Goal: Book appointment/travel/reservation

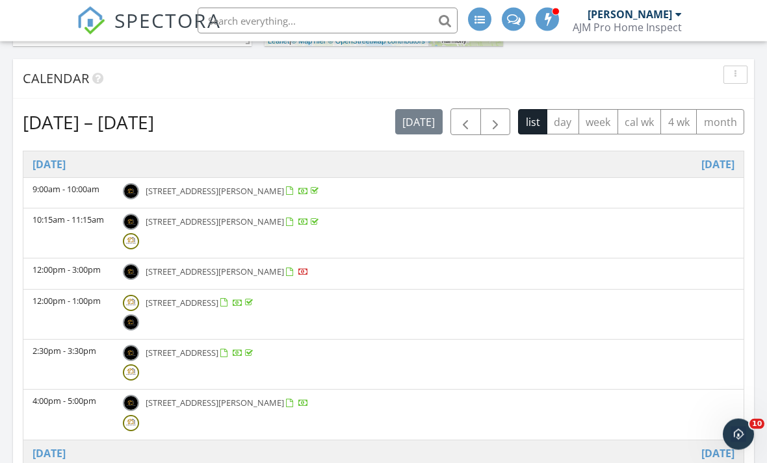
scroll to position [505, 0]
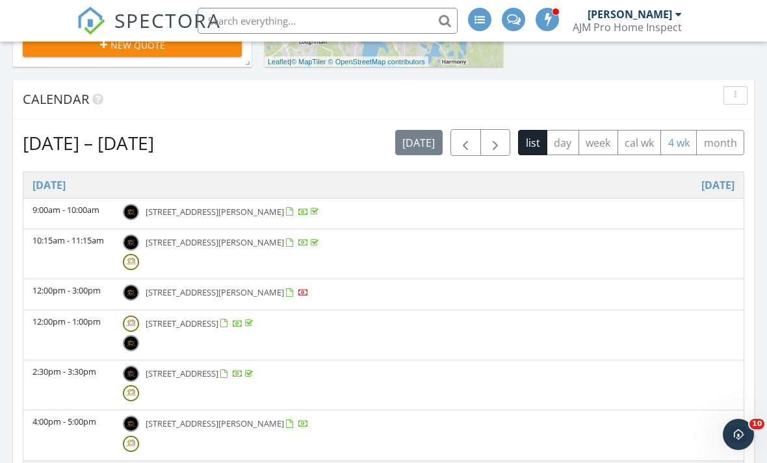
click at [684, 152] on button "4 wk" at bounding box center [678, 142] width 36 height 25
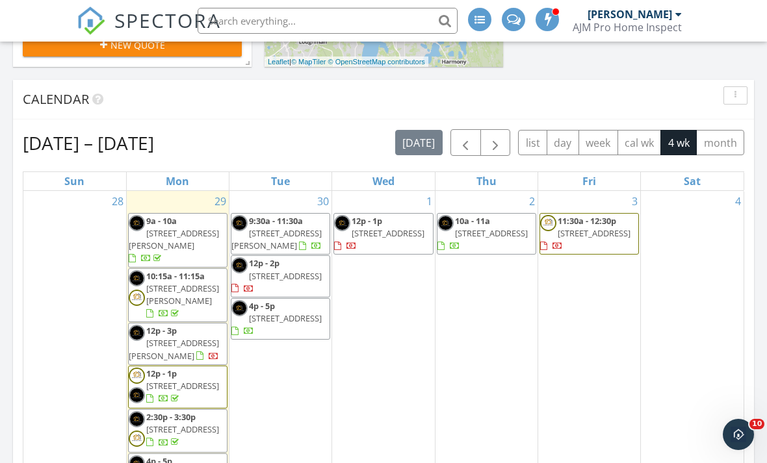
click at [399, 286] on div "1 12p - 1p 319 Clermont Dr, Kissimmee 34759" at bounding box center [383, 407] width 102 height 433
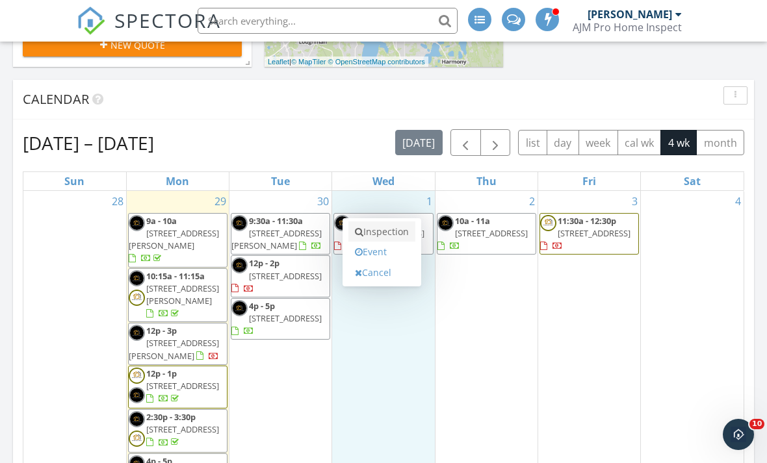
click at [385, 240] on link "Inspection" at bounding box center [381, 232] width 67 height 21
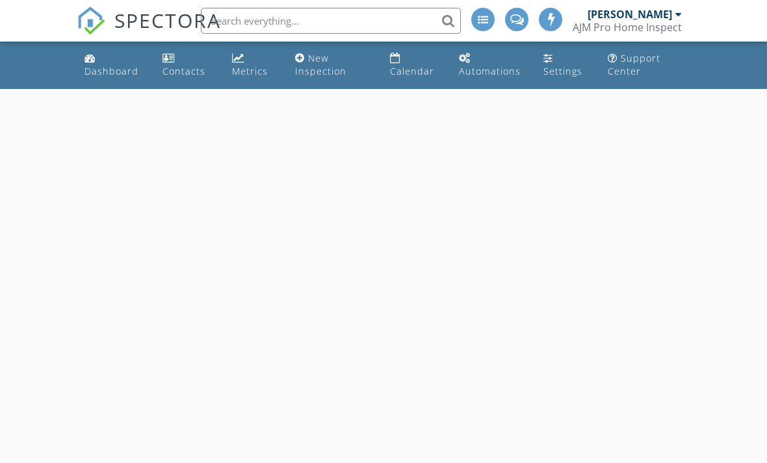
select select "9"
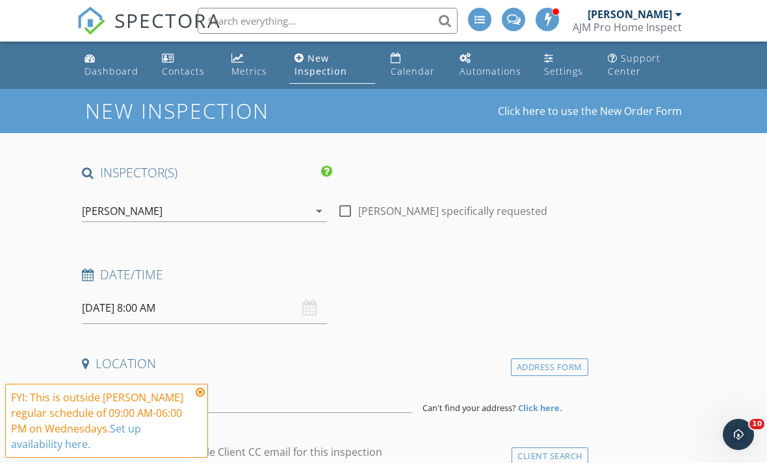
click at [224, 306] on input "[DATE] 8:00 AM" at bounding box center [204, 308] width 245 height 32
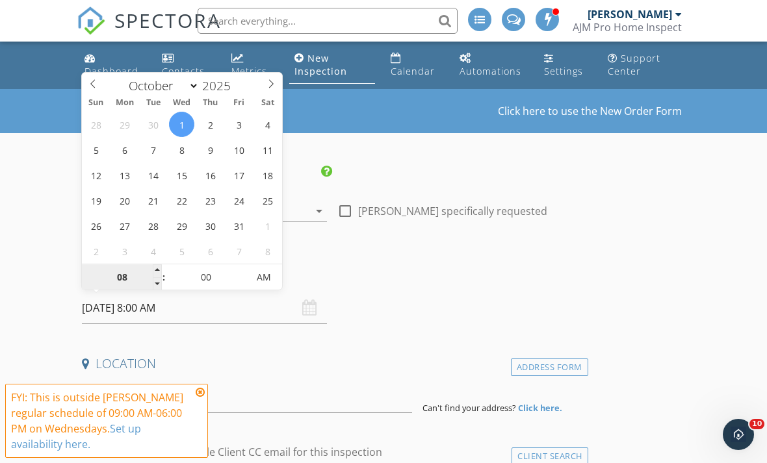
click at [136, 276] on input "08" at bounding box center [122, 278] width 80 height 26
type input "02"
type input "[DATE] 2:00 PM"
click at [276, 279] on span "AM" at bounding box center [264, 277] width 36 height 26
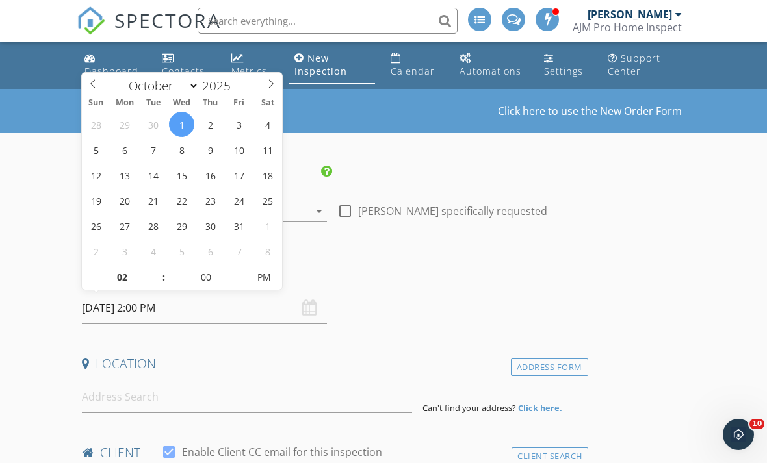
click at [405, 292] on div "Date/Time [DATE] 2:00 PM" at bounding box center [332, 295] width 511 height 58
click at [344, 387] on input at bounding box center [247, 397] width 330 height 32
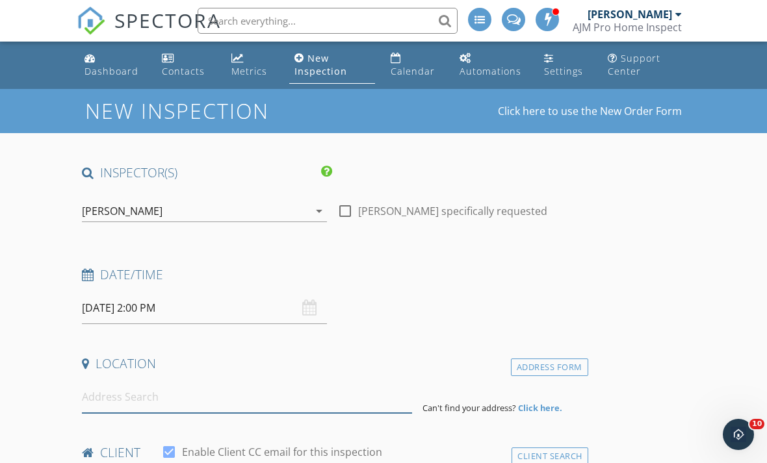
scroll to position [141, 0]
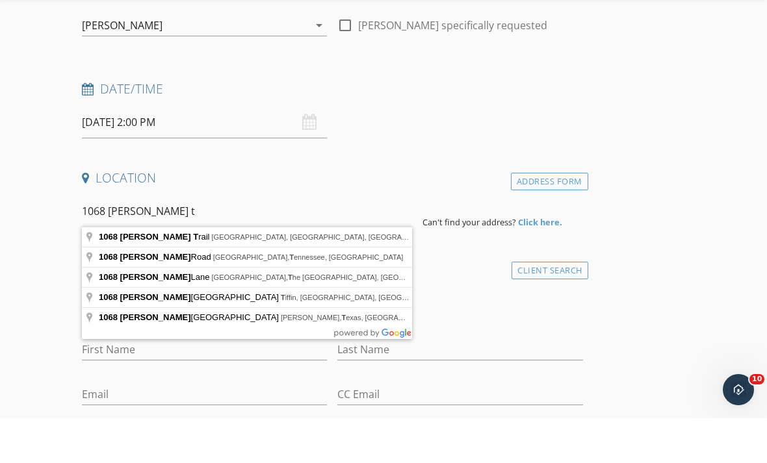
type input "1068 [PERSON_NAME] Trail, [GEOGRAPHIC_DATA], [GEOGRAPHIC_DATA], [GEOGRAPHIC_DAT…"
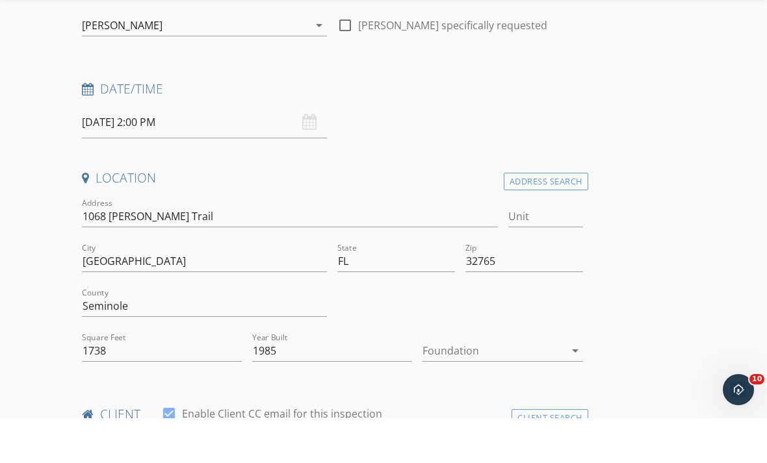
scroll to position [186, 0]
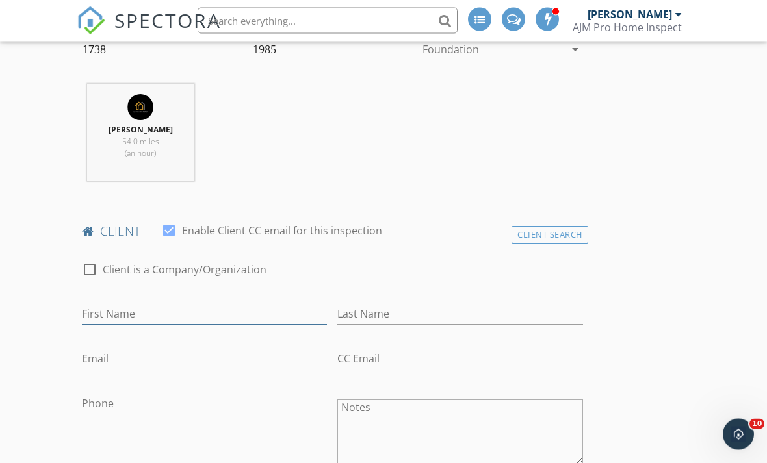
click at [259, 306] on input "First Name" at bounding box center [204, 314] width 245 height 21
type input "[PERSON_NAME]"
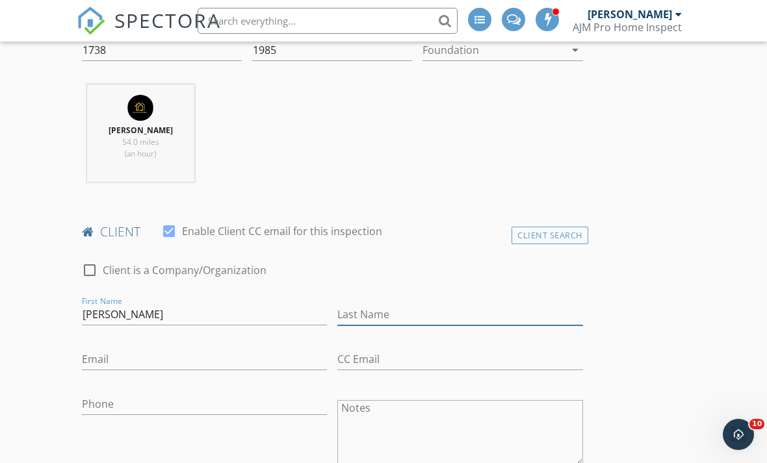
click at [415, 311] on input "Last Name" at bounding box center [459, 314] width 245 height 21
click at [352, 315] on input "Barnardo" at bounding box center [459, 314] width 245 height 21
drag, startPoint x: 352, startPoint y: 315, endPoint x: -1, endPoint y: -488, distance: 877.0
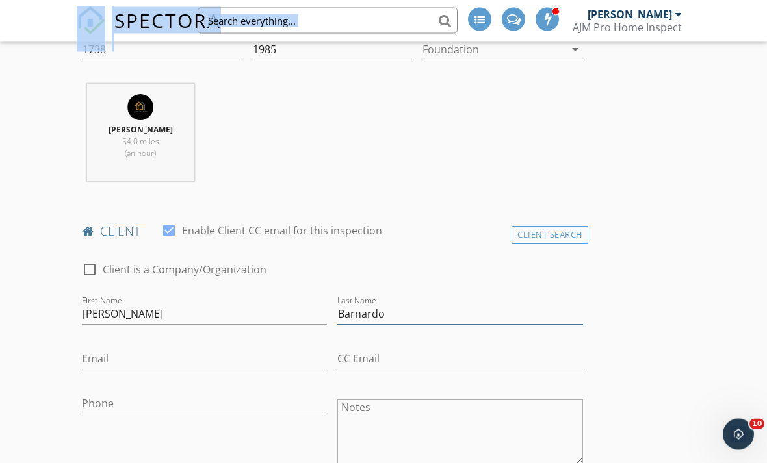
click at [371, 315] on input "Barnardo" at bounding box center [459, 314] width 245 height 21
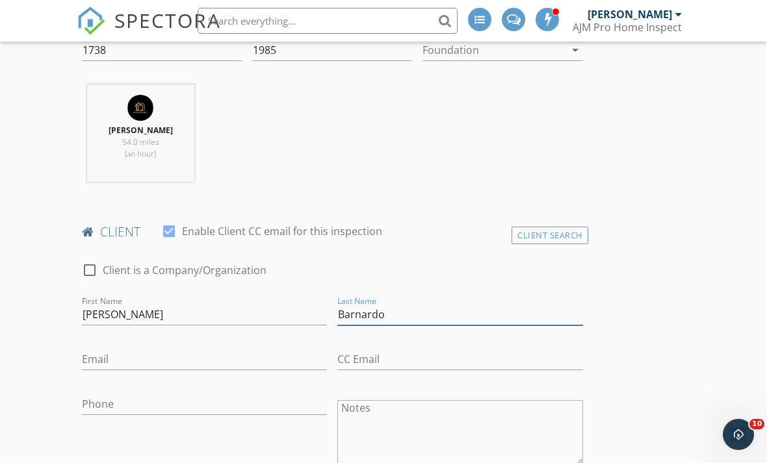
click at [371, 311] on input "Barnardo" at bounding box center [459, 314] width 245 height 21
type input "[PERSON_NAME]"
click at [222, 359] on input "Email" at bounding box center [204, 359] width 245 height 21
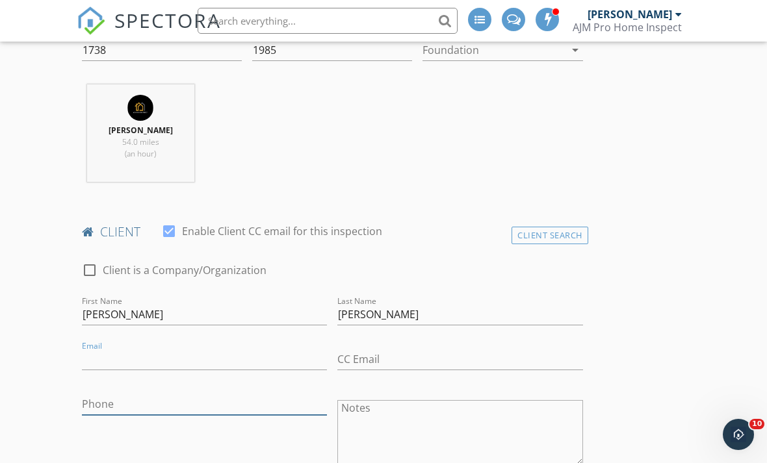
click at [187, 401] on input "Phone" at bounding box center [204, 404] width 245 height 21
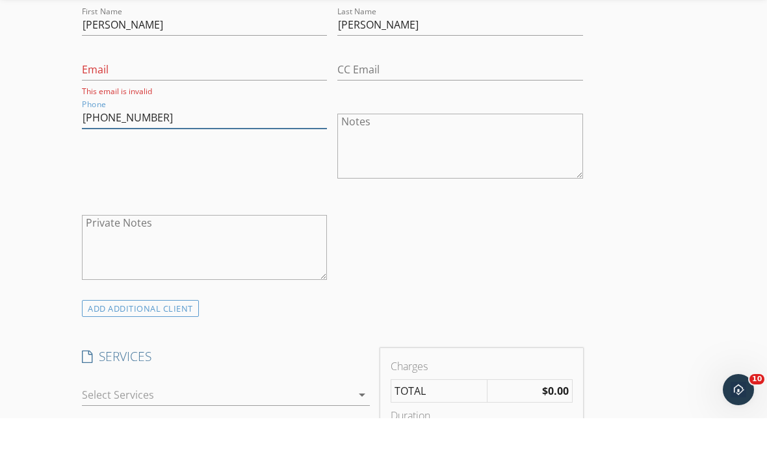
scroll to position [732, 0]
type input "[PHONE_NUMBER]"
click at [295, 430] on div at bounding box center [217, 440] width 270 height 21
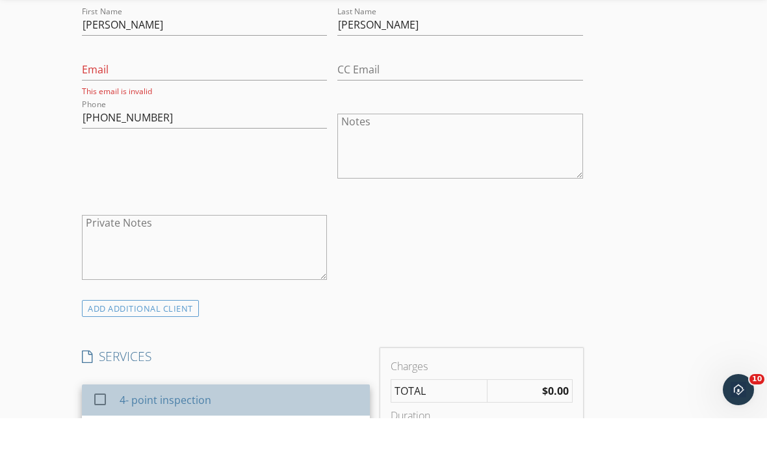
scroll to position [777, 0]
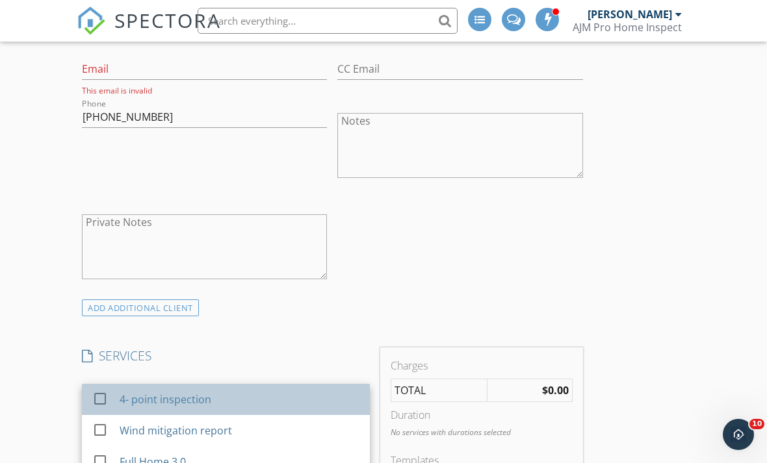
click at [244, 394] on div "4- point inspection" at bounding box center [240, 400] width 240 height 26
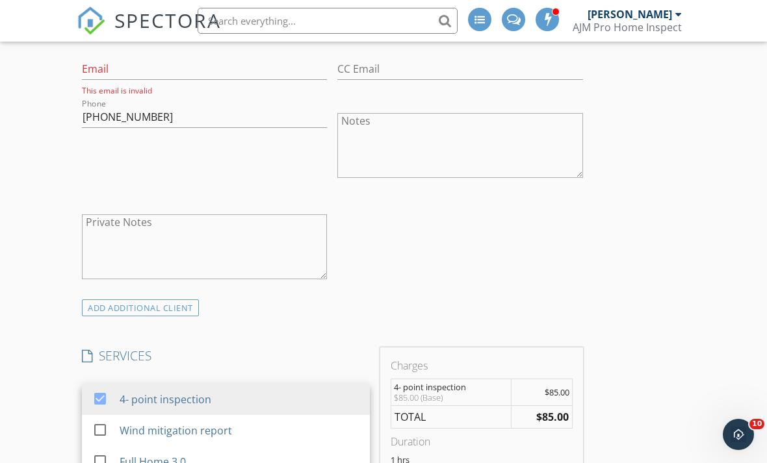
click at [565, 234] on div "check_box_outline_blank Client is a Company/Organization First Name Andrew Last…" at bounding box center [332, 129] width 511 height 340
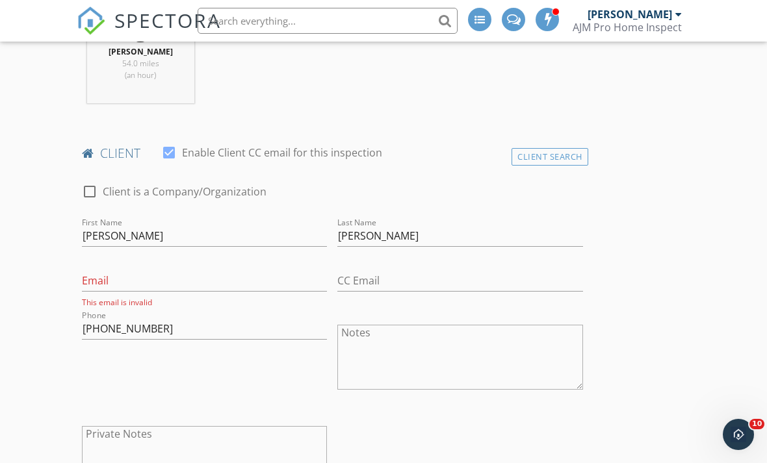
scroll to position [562, 0]
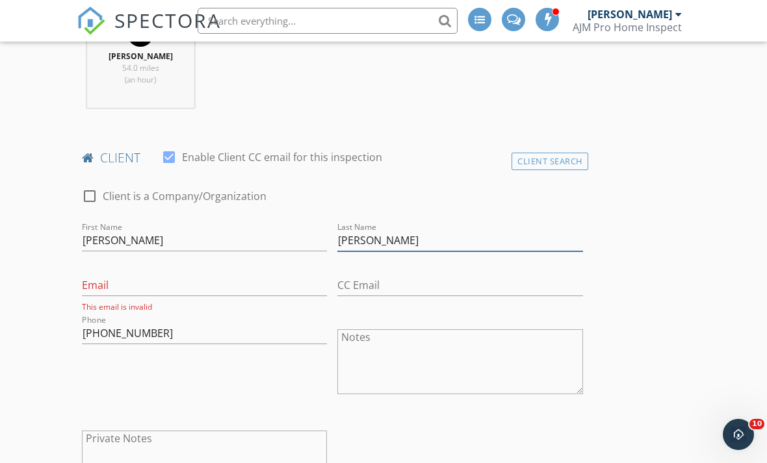
click at [355, 240] on input "[PERSON_NAME]" at bounding box center [459, 240] width 245 height 21
click at [436, 223] on div "Last Name Bernnardo" at bounding box center [459, 244] width 245 height 42
click at [361, 241] on input "Bernnardo" at bounding box center [459, 241] width 245 height 21
type input "[PERSON_NAME]"
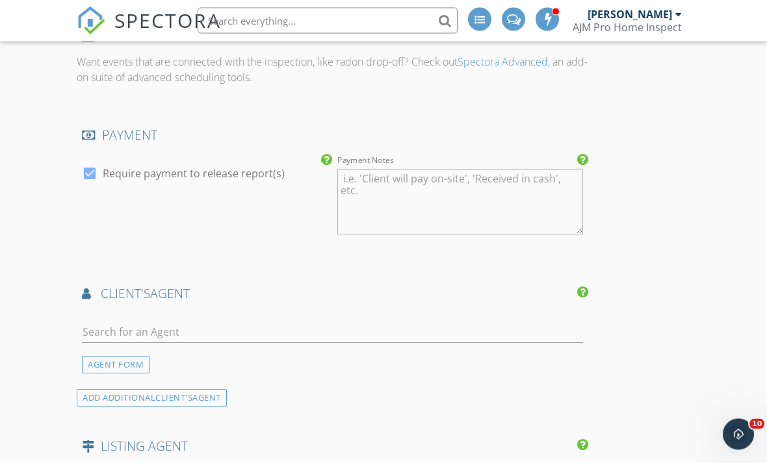
scroll to position [1364, 0]
click at [518, 331] on input "text" at bounding box center [332, 330] width 501 height 21
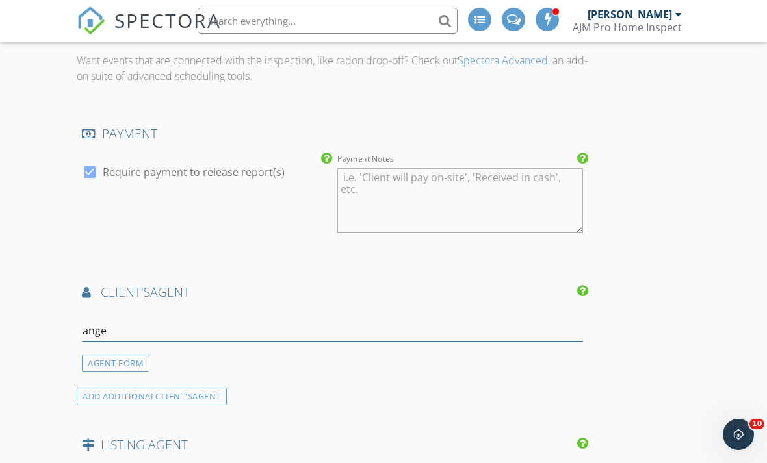
type input "angel"
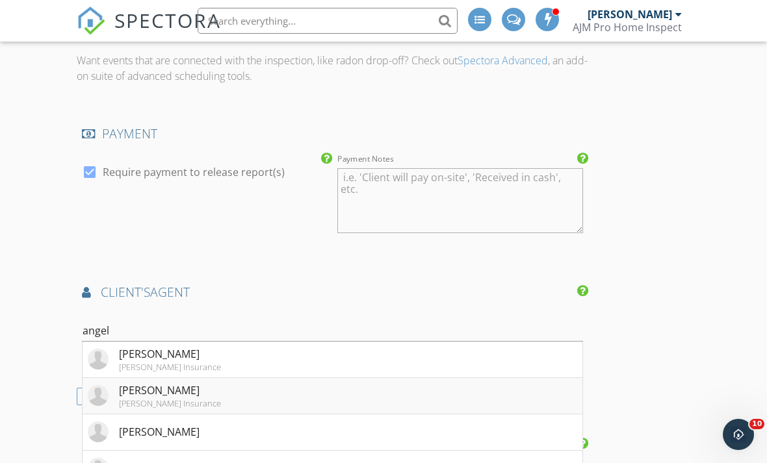
click at [231, 400] on li "Angel Nunez Huertas Insurance" at bounding box center [333, 396] width 500 height 36
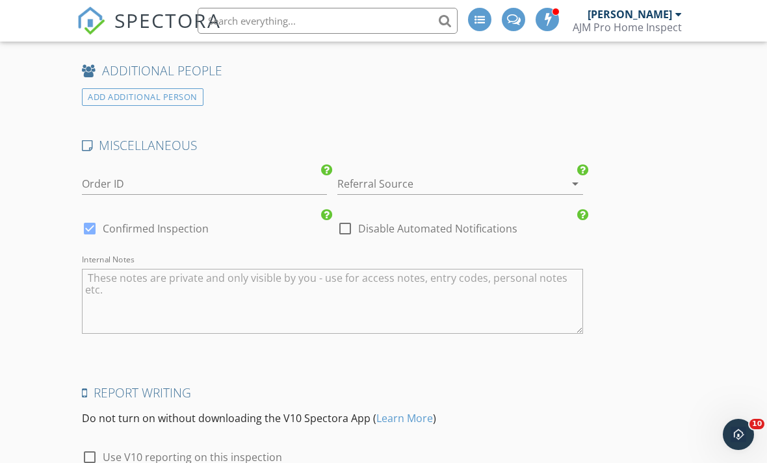
scroll to position [2247, 0]
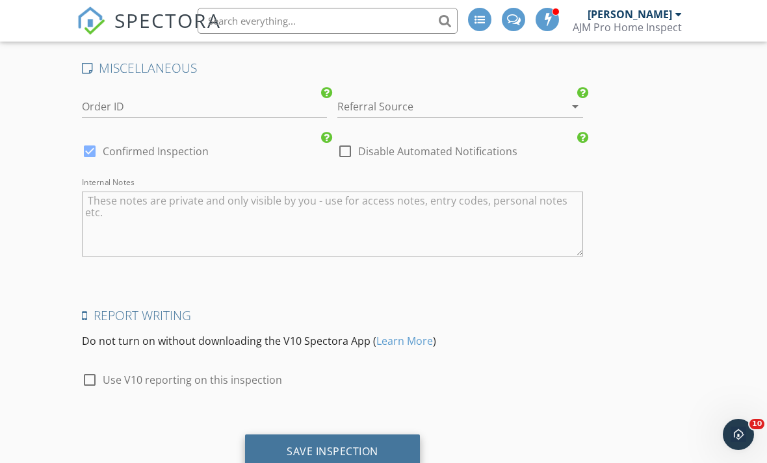
click at [357, 449] on div "Save Inspection" at bounding box center [333, 451] width 92 height 13
